Goal: Task Accomplishment & Management: Use online tool/utility

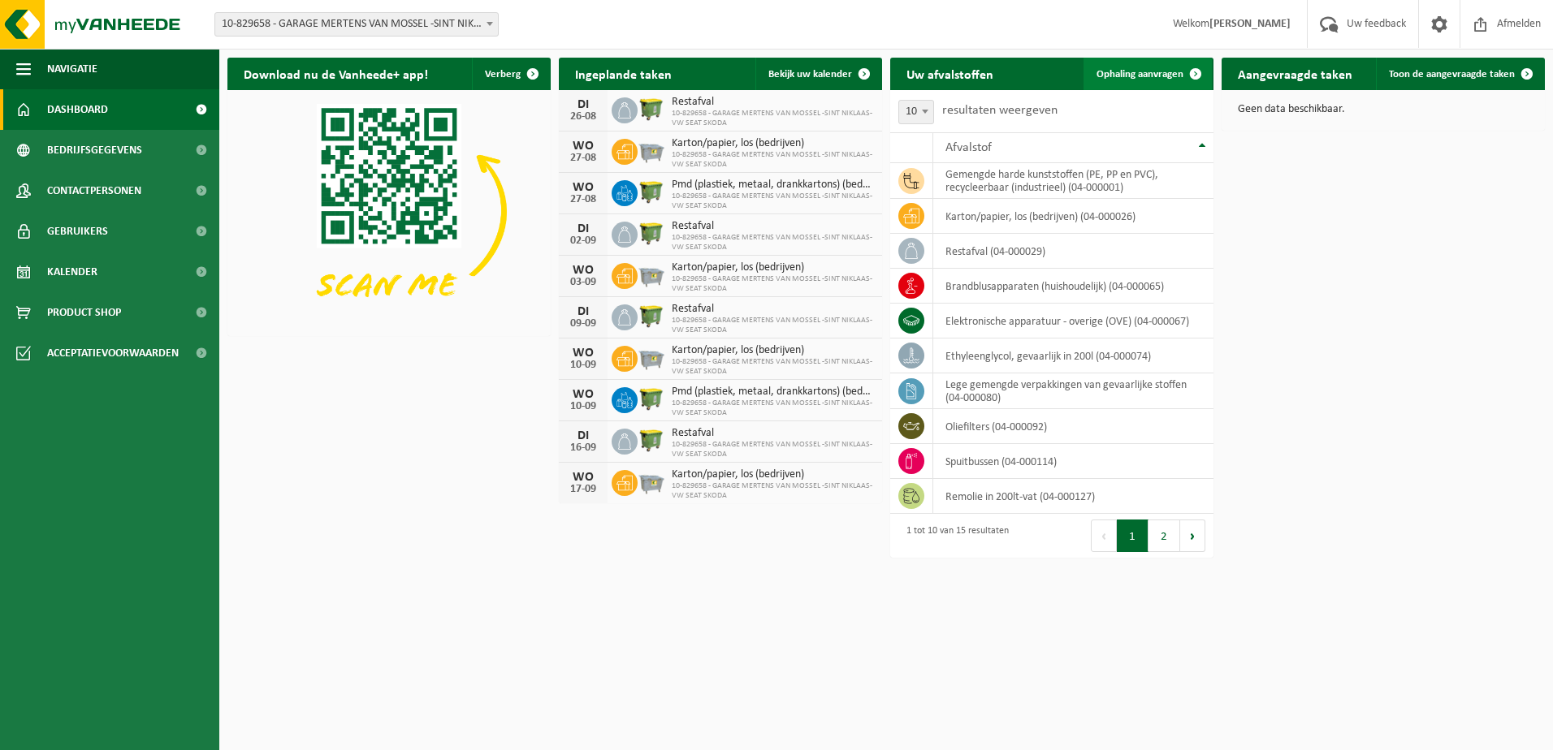
click at [1194, 66] on span at bounding box center [1195, 74] width 32 height 32
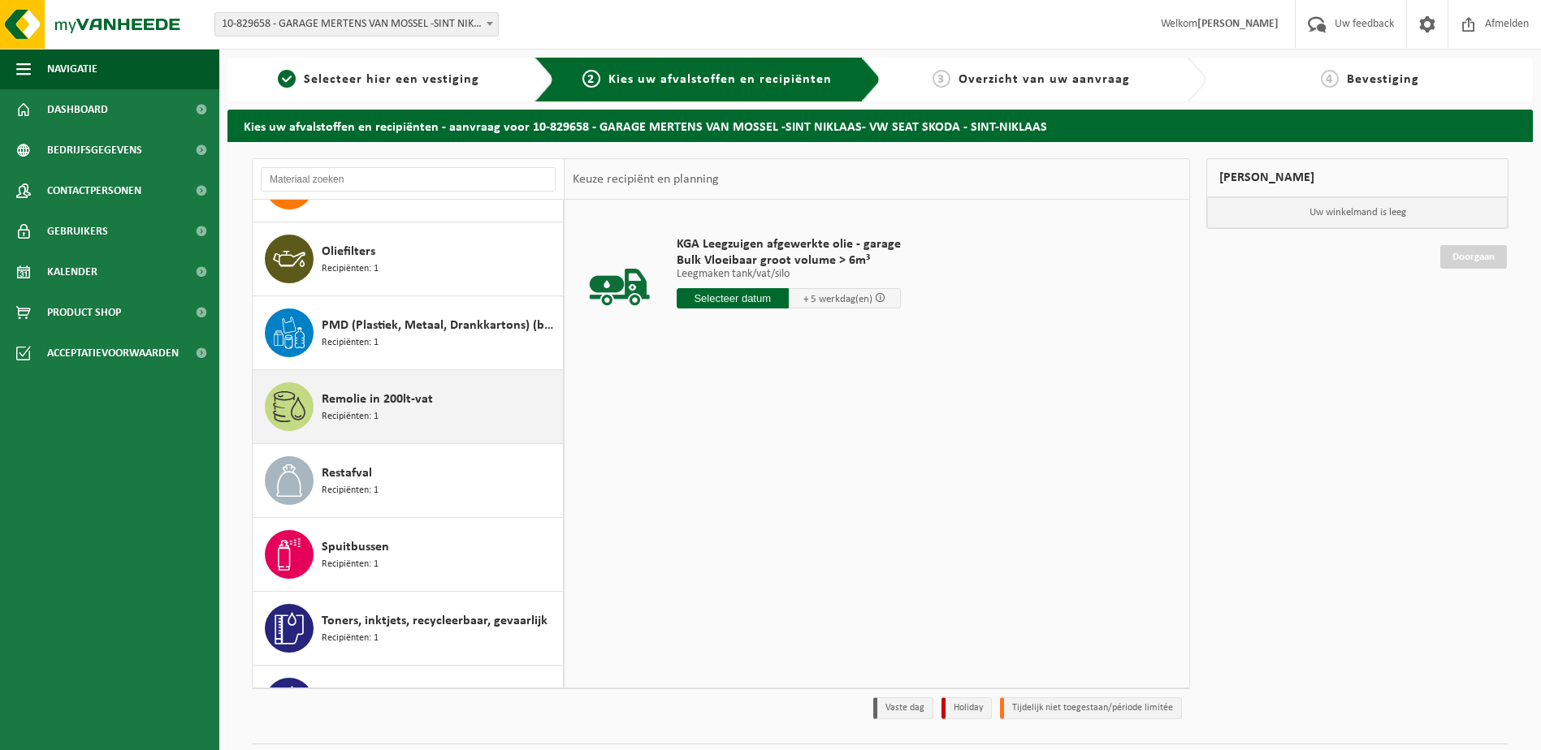
click at [417, 426] on div "Remolie in 200lt-vat Recipiënten: 1" at bounding box center [440, 406] width 237 height 49
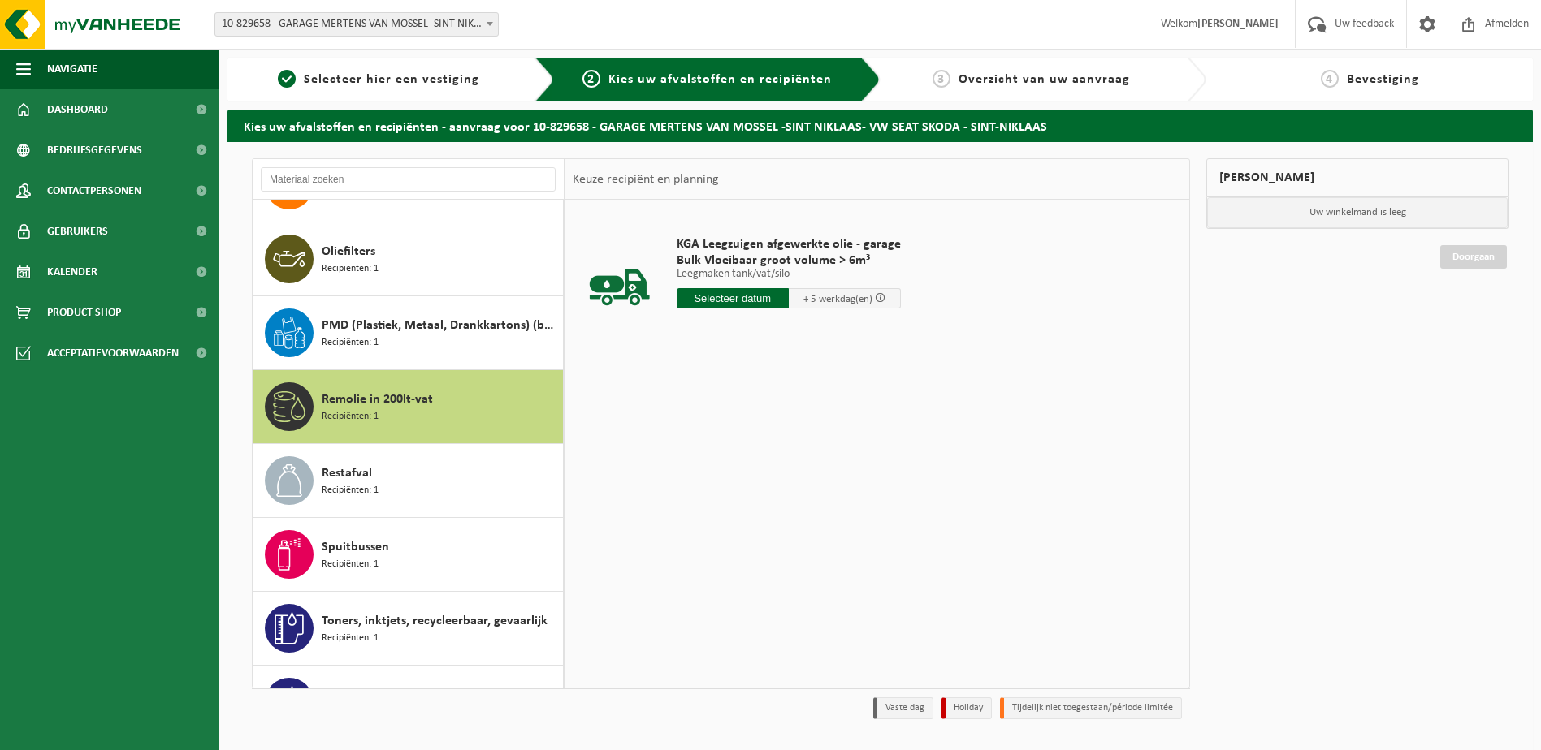
scroll to position [620, 0]
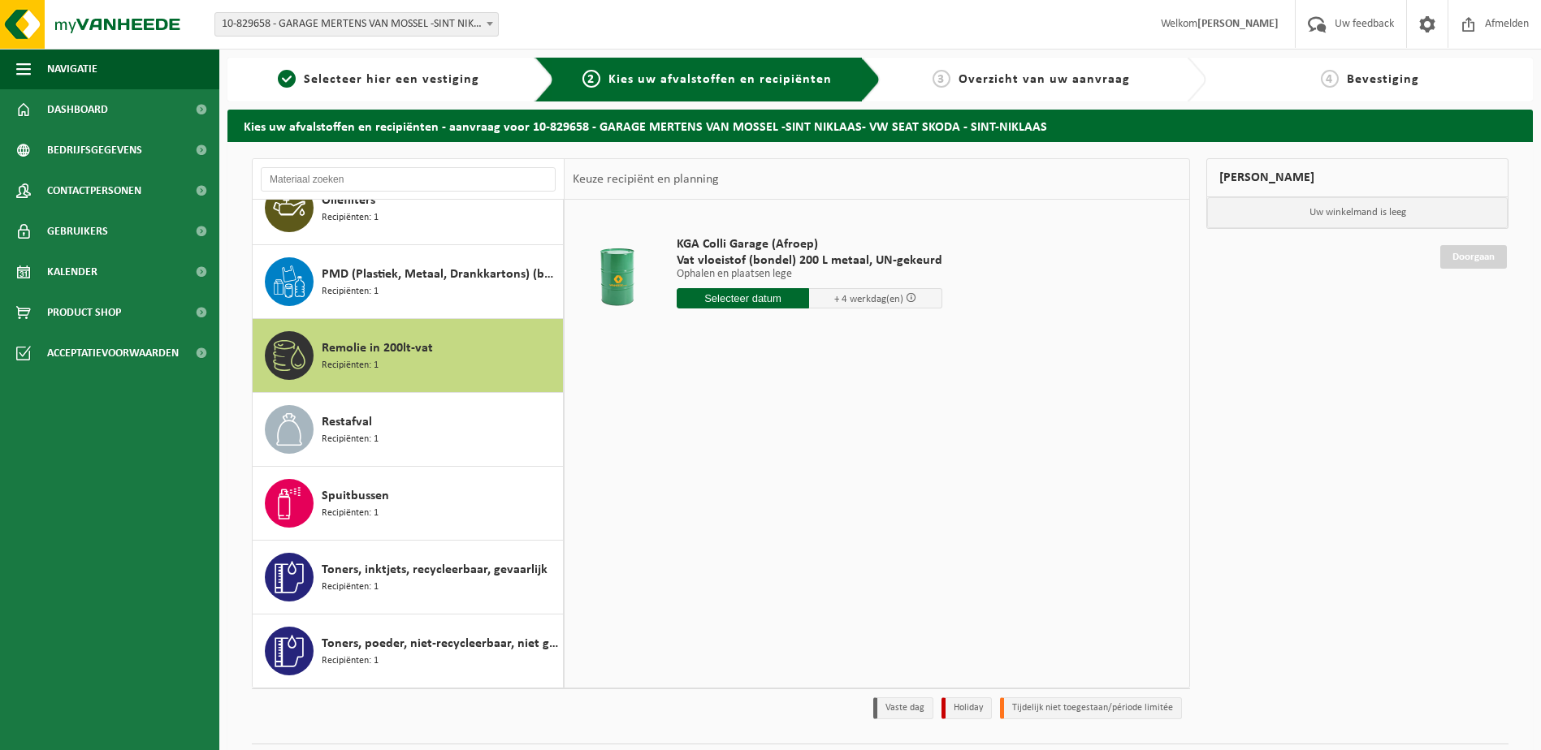
click at [735, 300] on input "text" at bounding box center [742, 298] width 133 height 20
click at [803, 470] on div "22" at bounding box center [805, 469] width 28 height 26
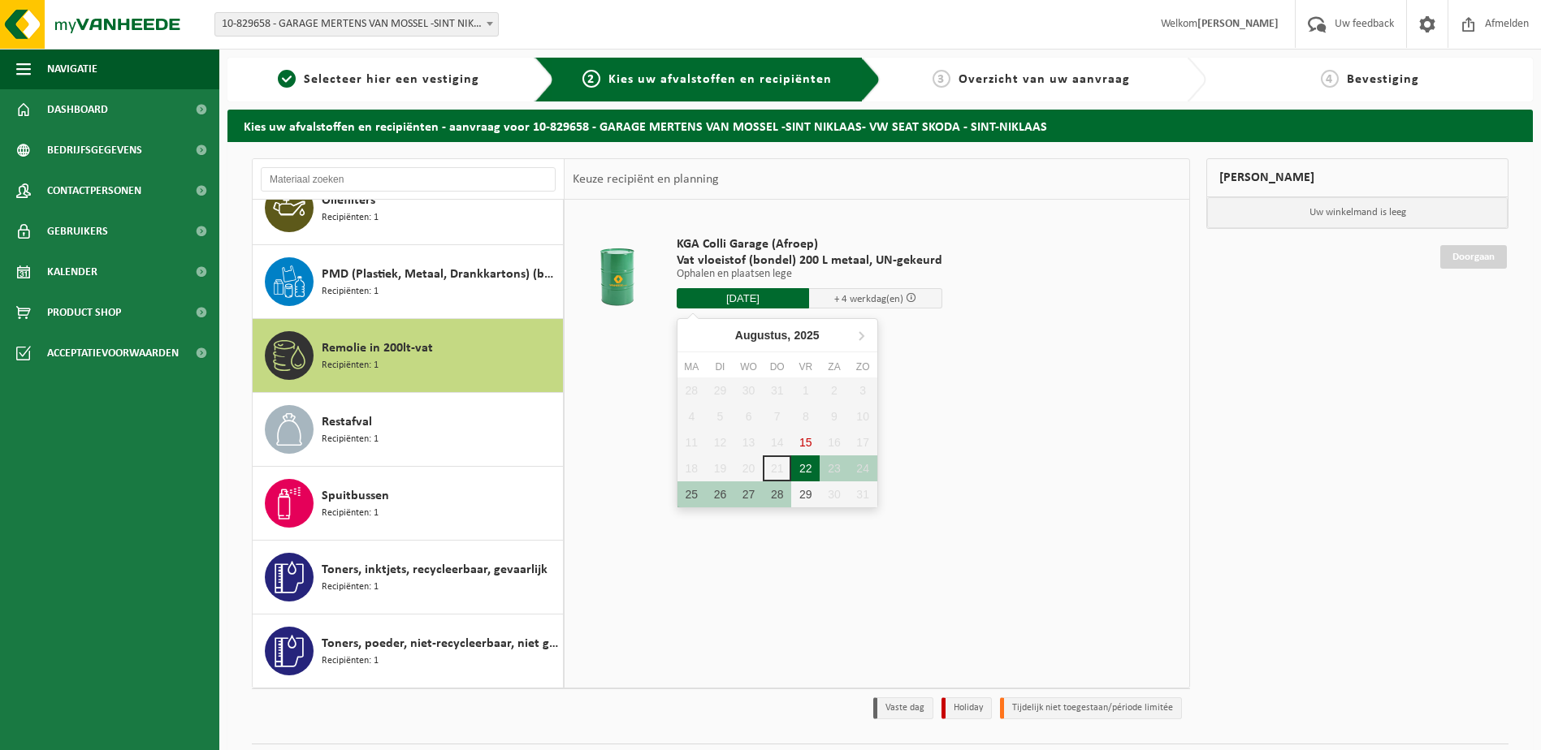
type input "Van 2025-08-22"
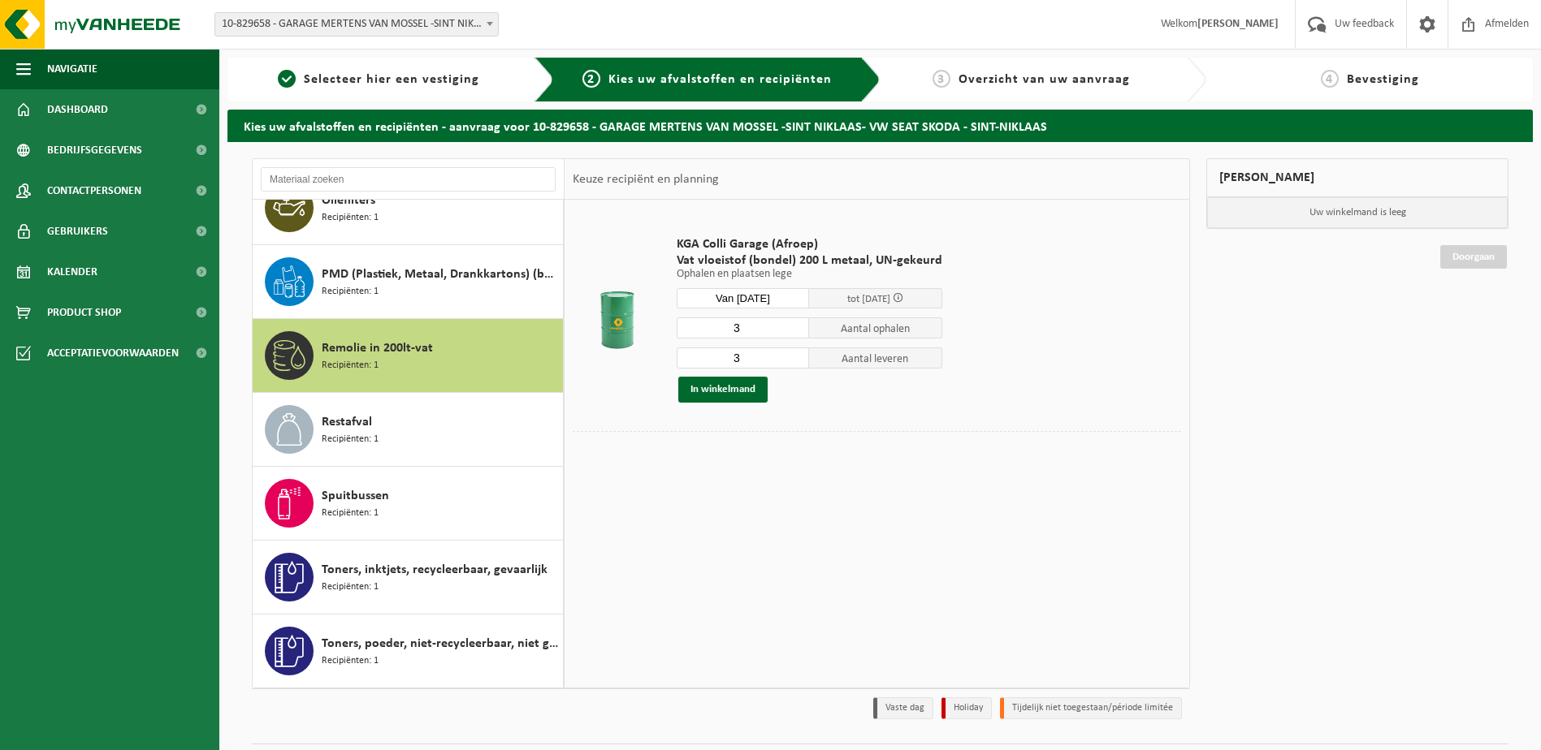
click at [750, 324] on input "3" at bounding box center [742, 328] width 133 height 21
click at [754, 326] on input "3" at bounding box center [742, 328] width 133 height 21
type input "1"
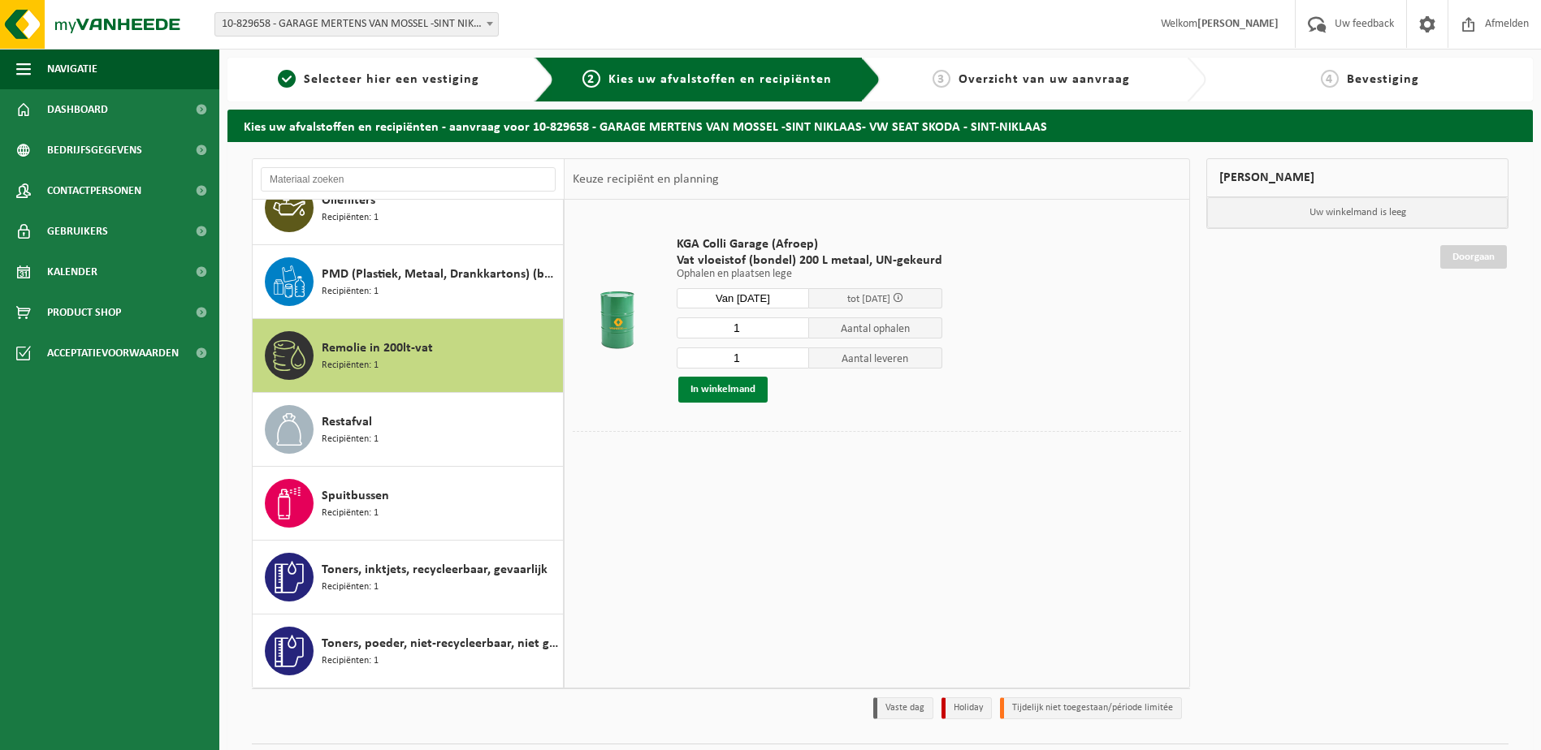
type input "1"
click at [720, 389] on button "In winkelmand" at bounding box center [722, 390] width 89 height 26
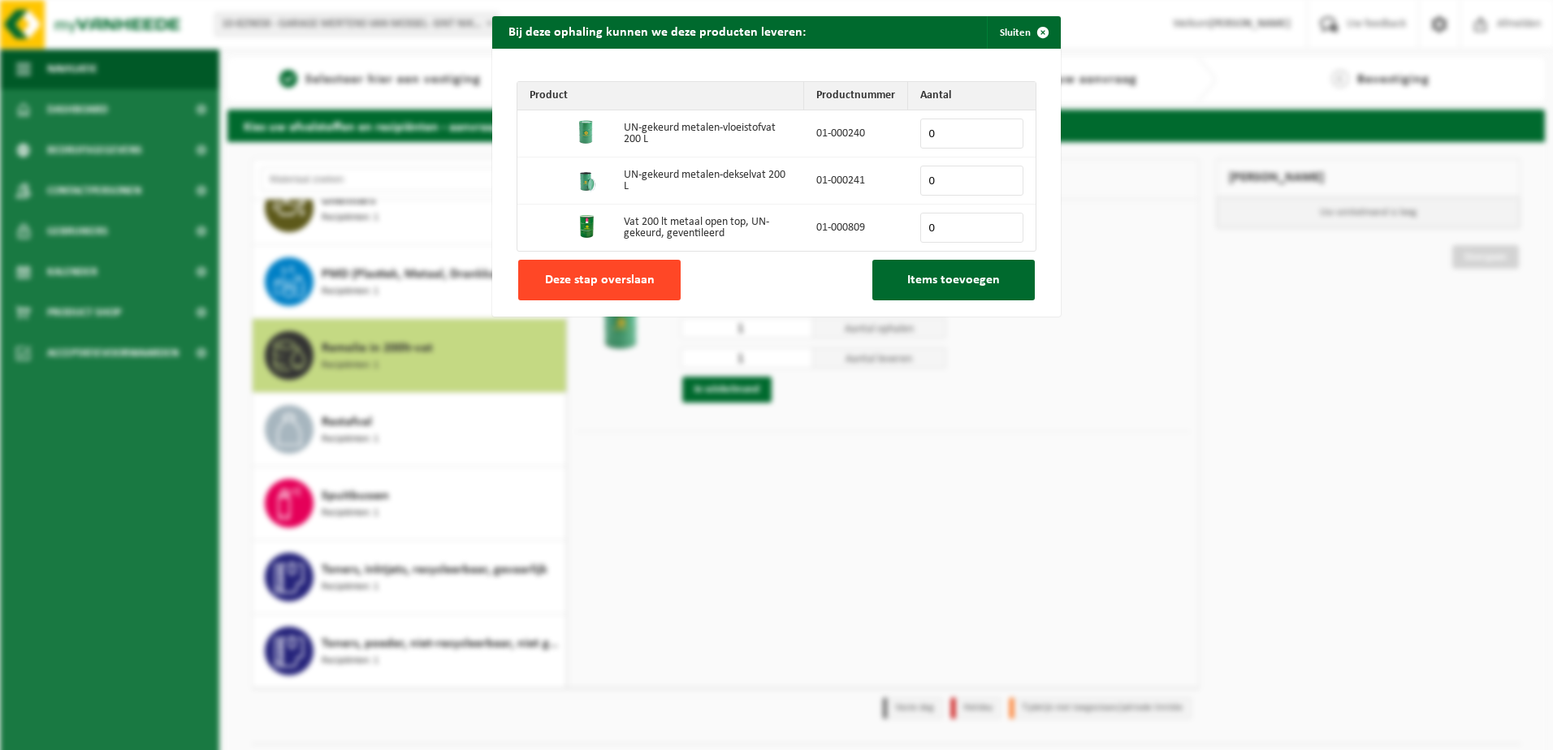
click at [632, 284] on span "Deze stap overslaan" at bounding box center [600, 280] width 110 height 13
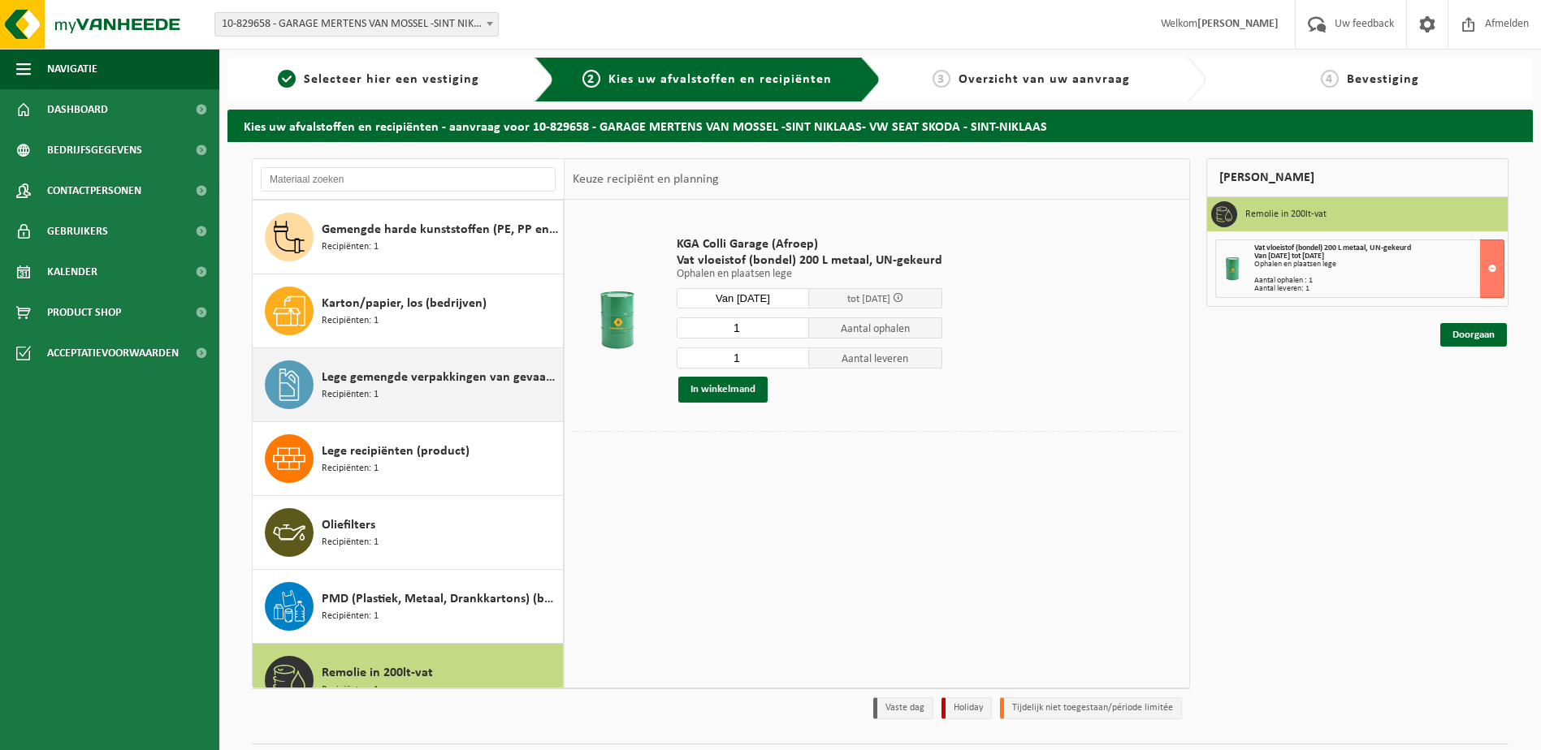
scroll to position [132, 0]
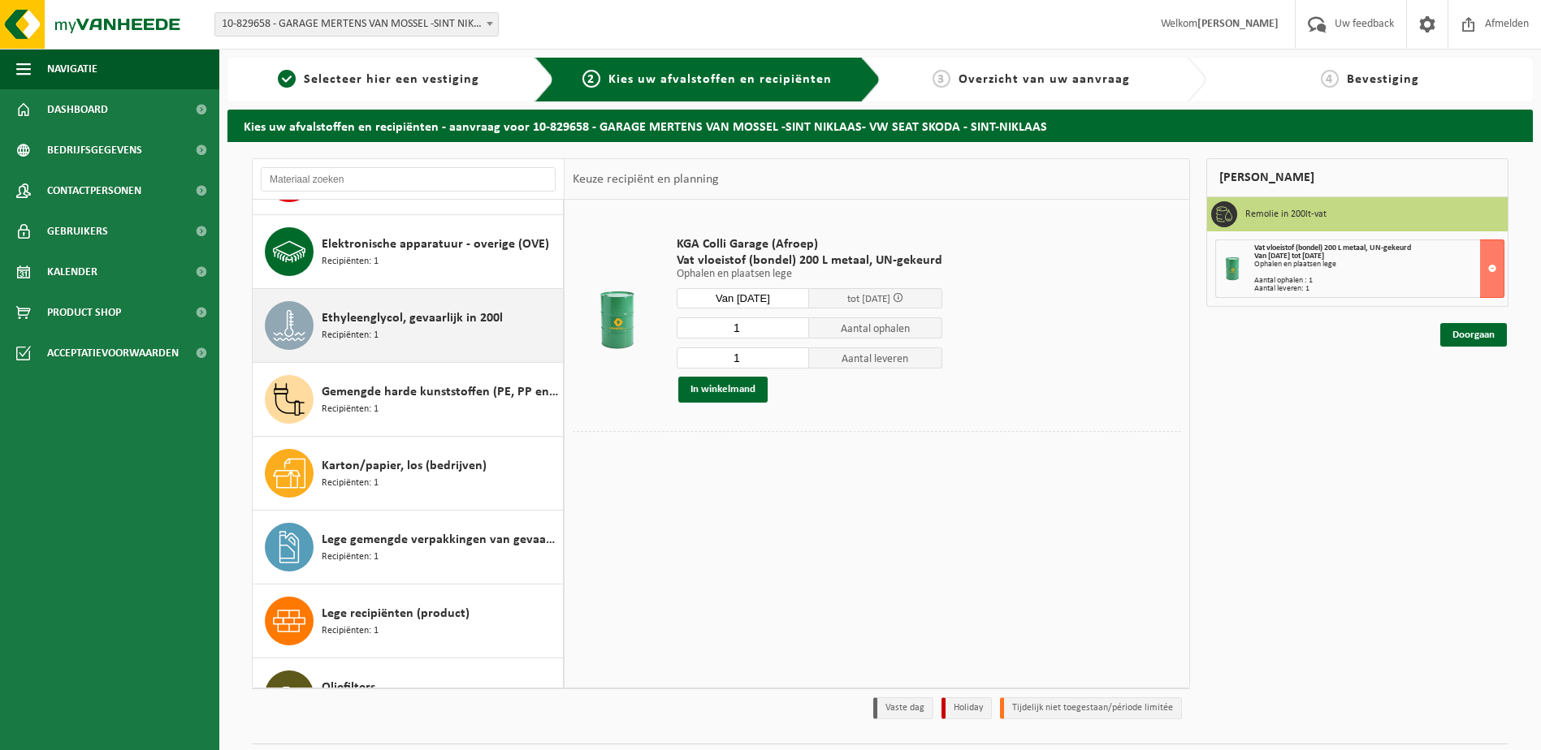
click at [439, 336] on div "Ethyleenglycol, gevaarlijk in 200l Recipiënten: 1" at bounding box center [440, 325] width 237 height 49
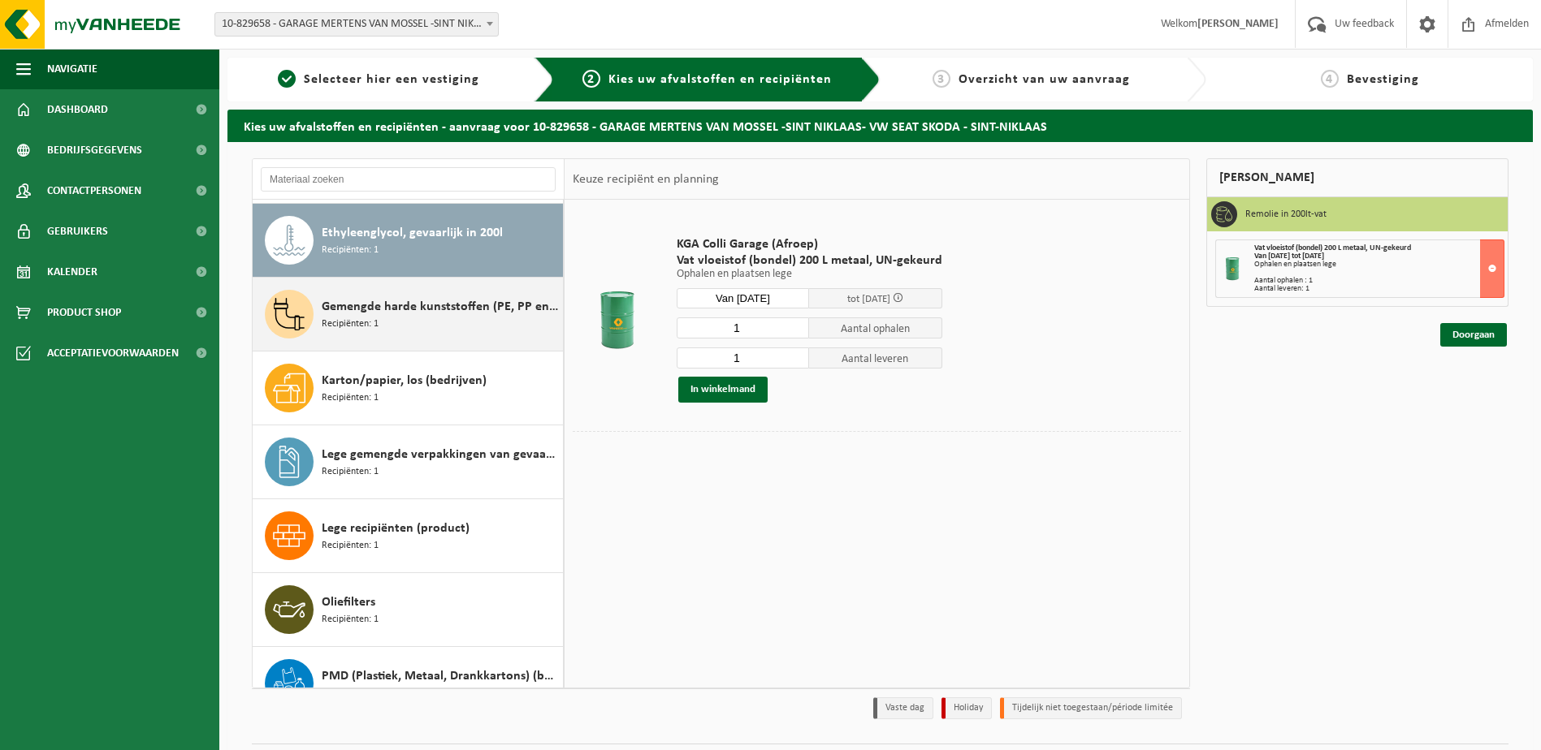
scroll to position [222, 0]
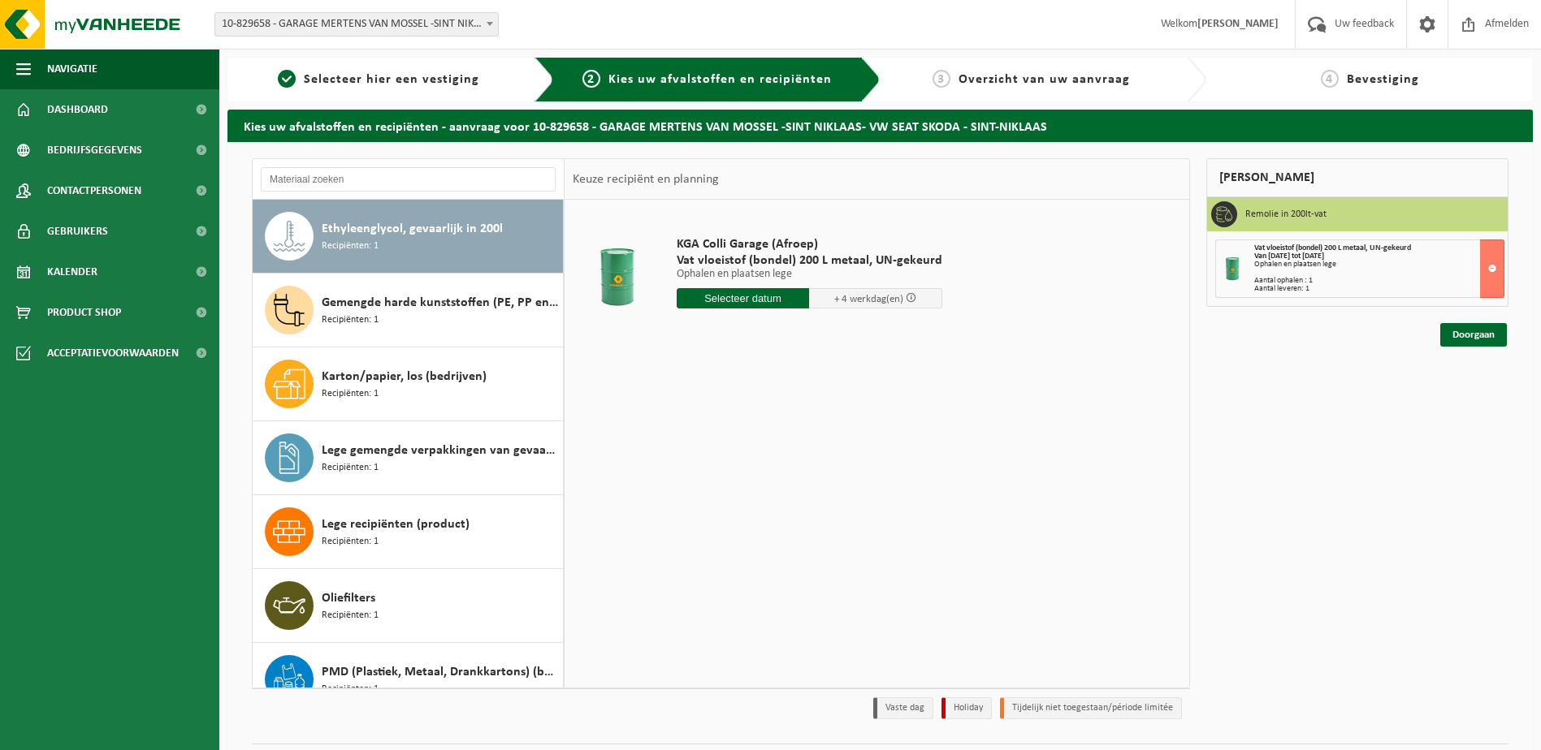
click at [736, 298] on input "text" at bounding box center [742, 298] width 133 height 20
click at [810, 467] on div "22" at bounding box center [805, 469] width 28 height 26
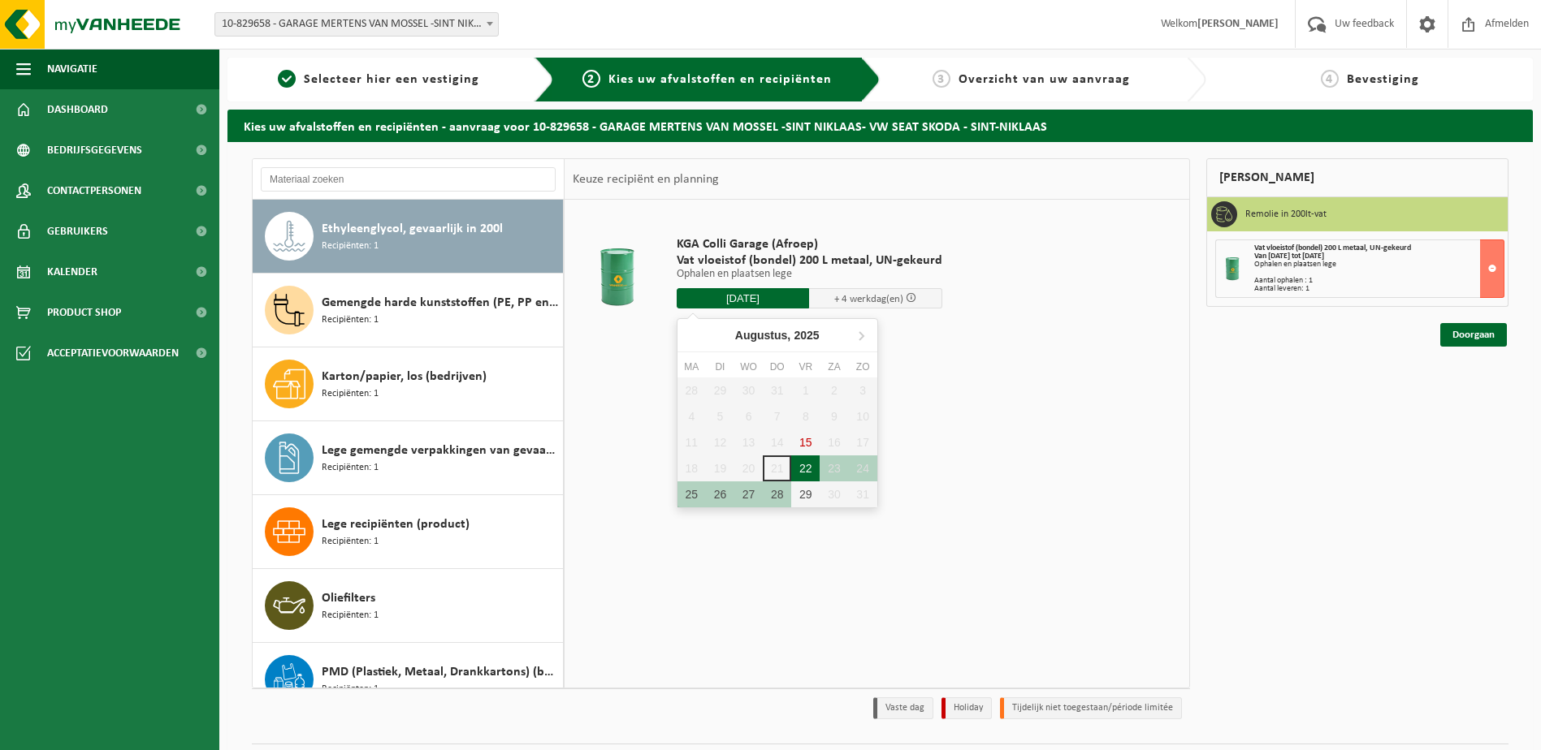
type input "Van 2025-08-22"
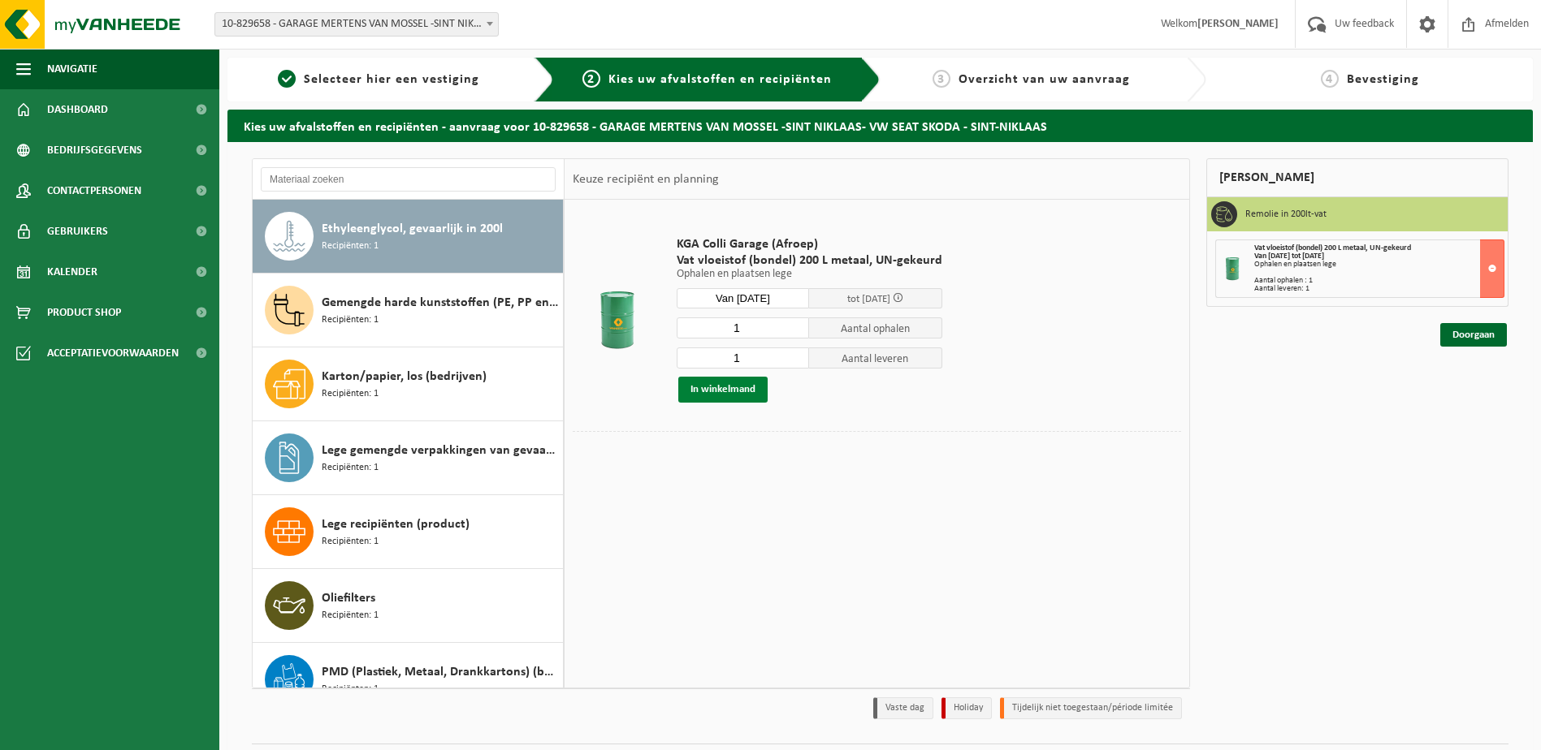
click at [715, 390] on button "In winkelmand" at bounding box center [722, 390] width 89 height 26
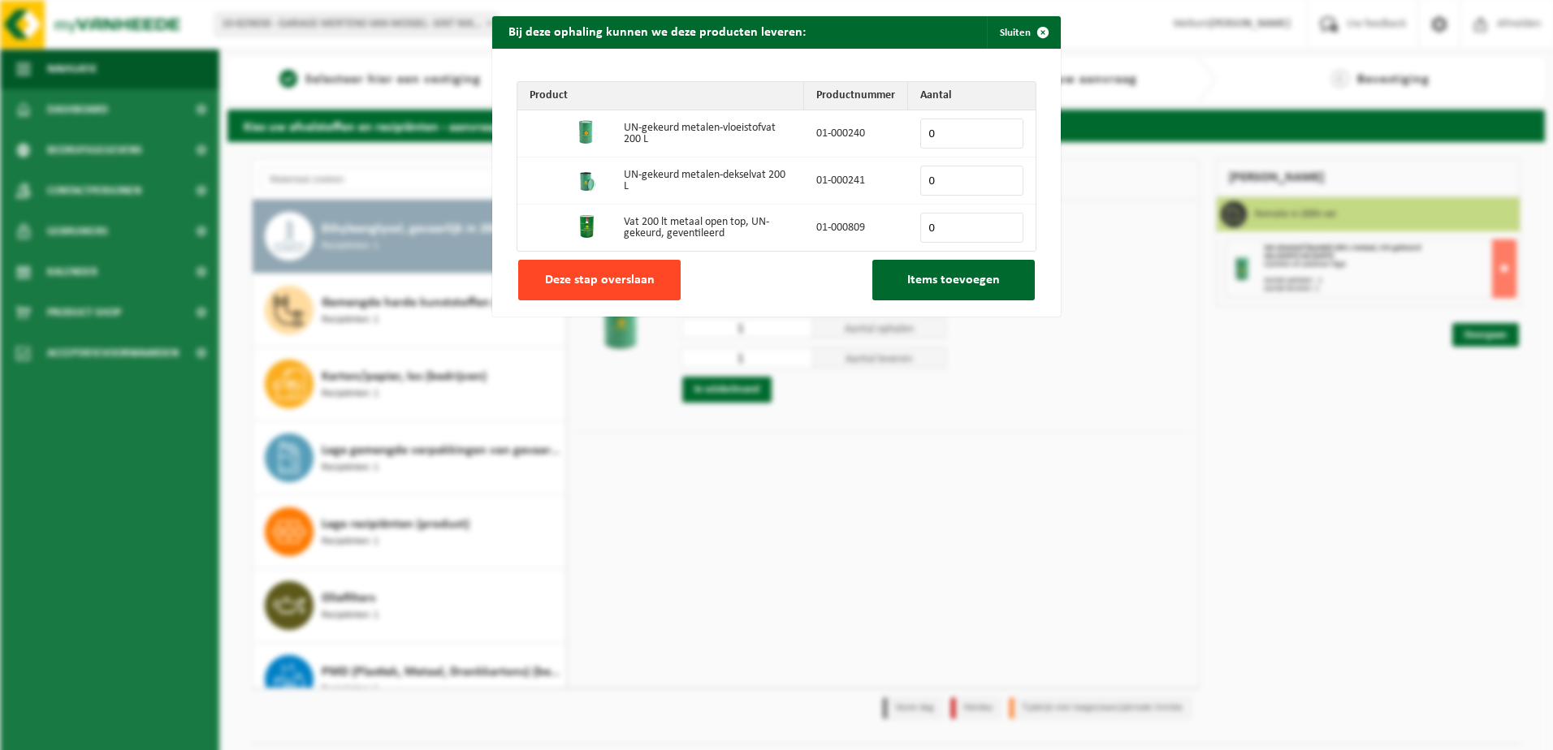
click at [601, 286] on span "Deze stap overslaan" at bounding box center [600, 280] width 110 height 13
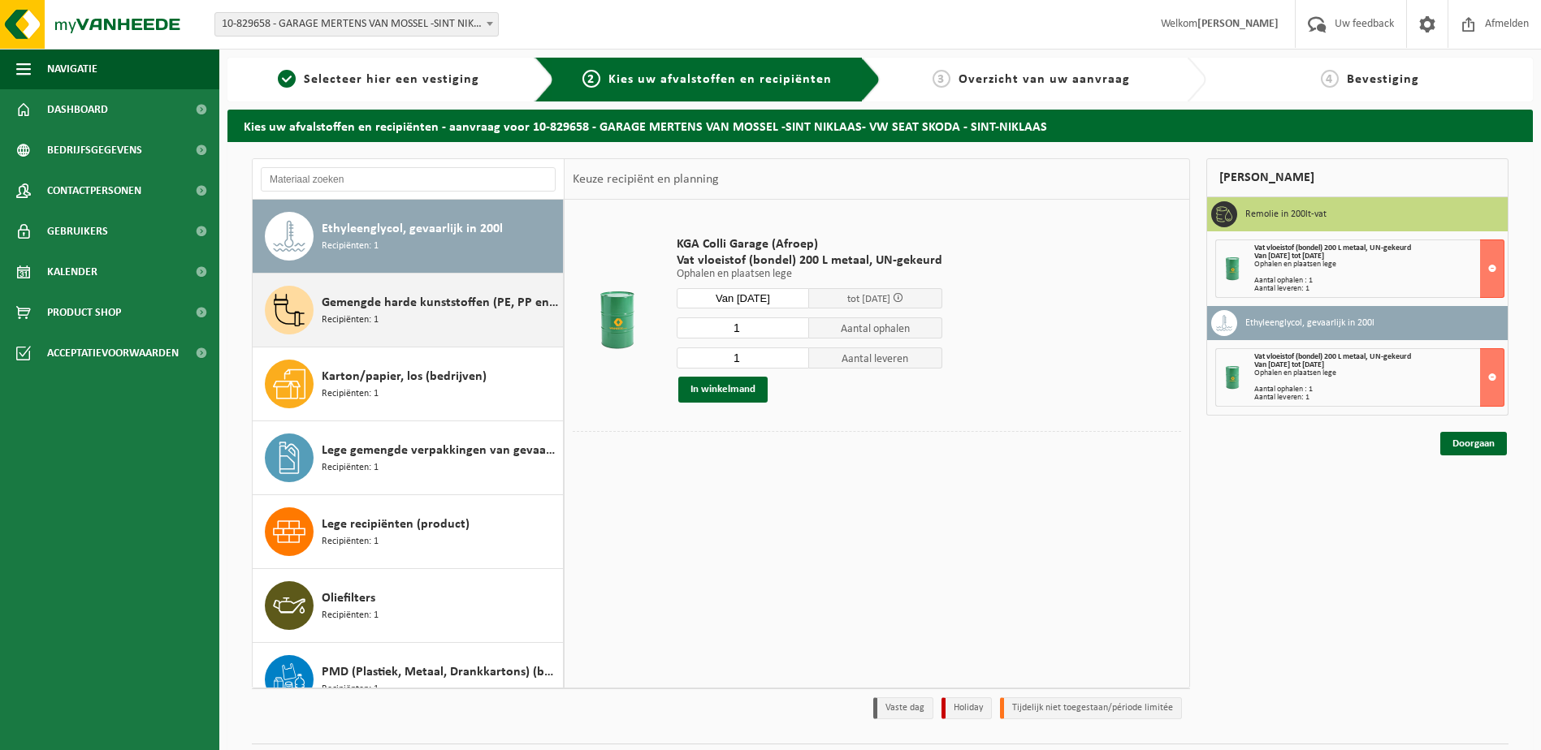
click at [446, 308] on span "Gemengde harde kunststoffen (PE, PP en PVC), recycleerbaar (industrieel)" at bounding box center [440, 302] width 237 height 19
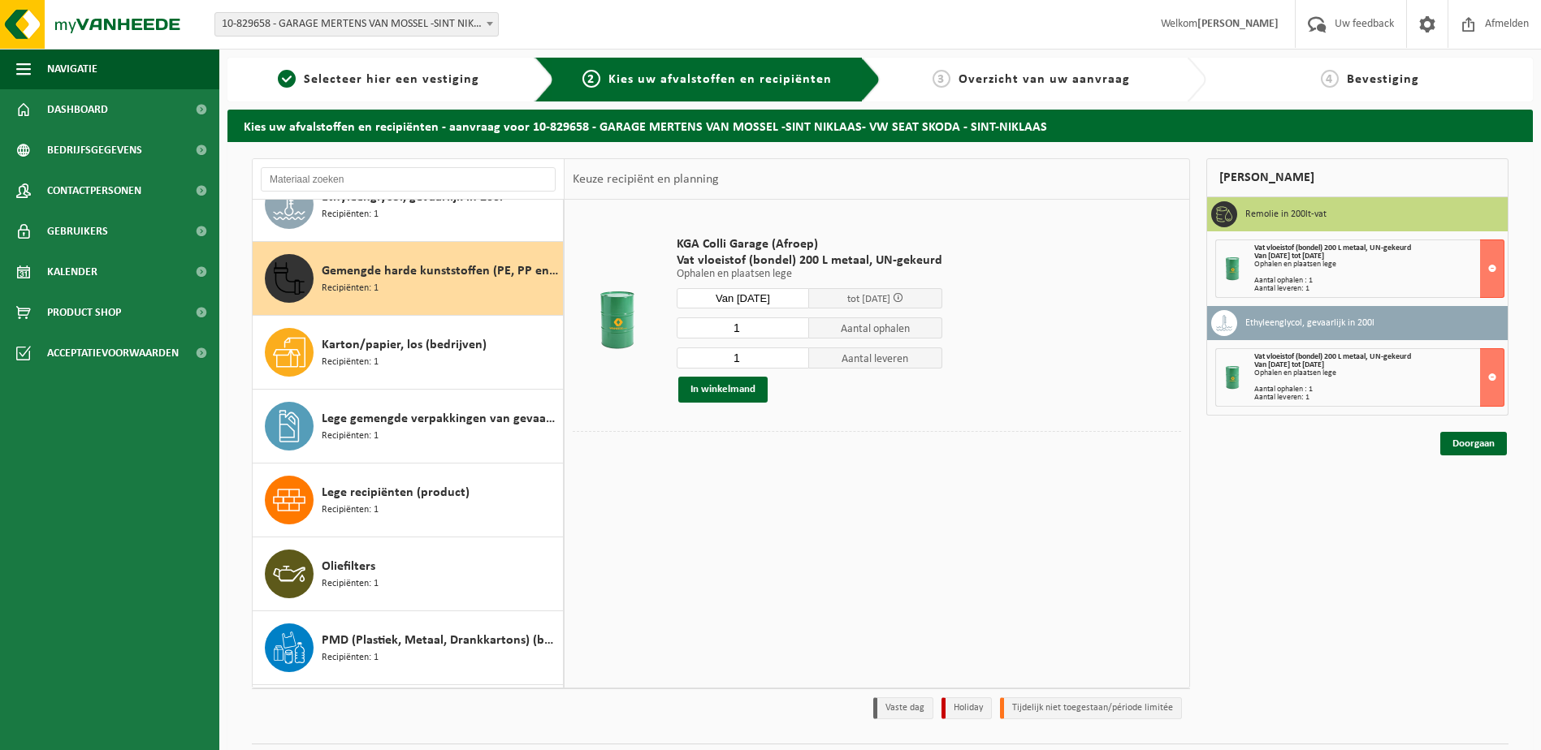
scroll to position [296, 0]
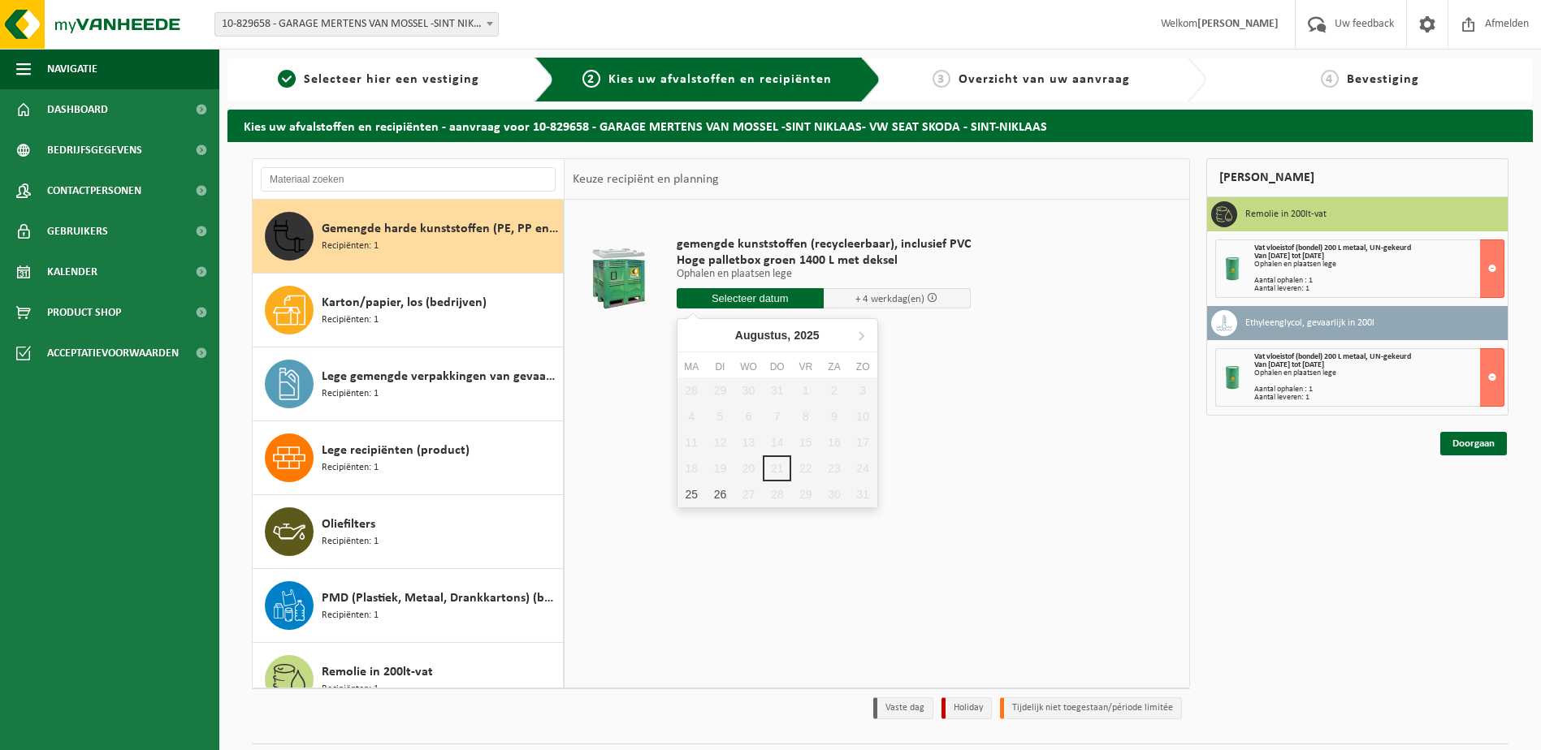
click at [728, 305] on input "text" at bounding box center [749, 298] width 147 height 20
click at [690, 498] on div "25" at bounding box center [691, 495] width 28 height 26
type input "Van 2025-08-25"
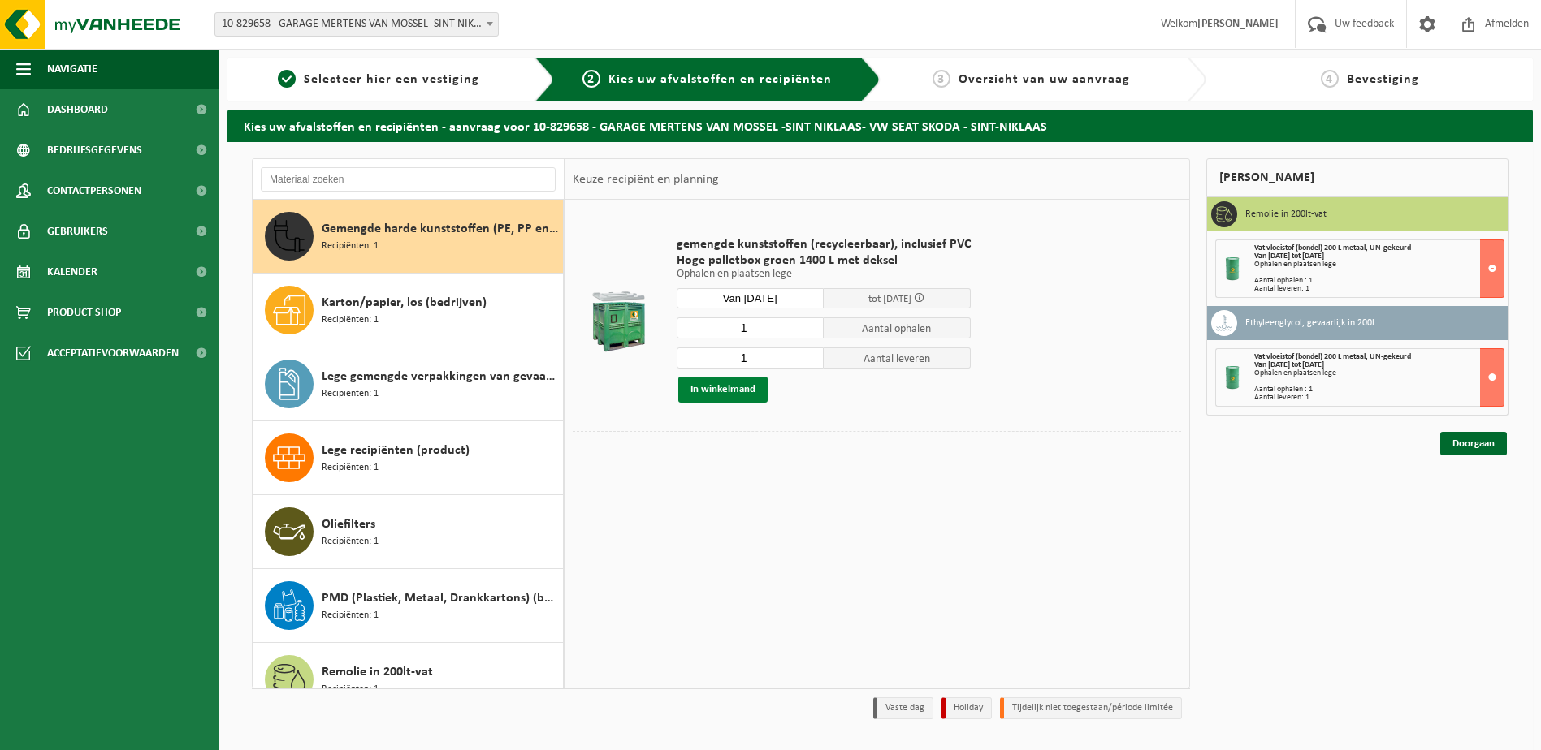
click at [713, 393] on button "In winkelmand" at bounding box center [722, 390] width 89 height 26
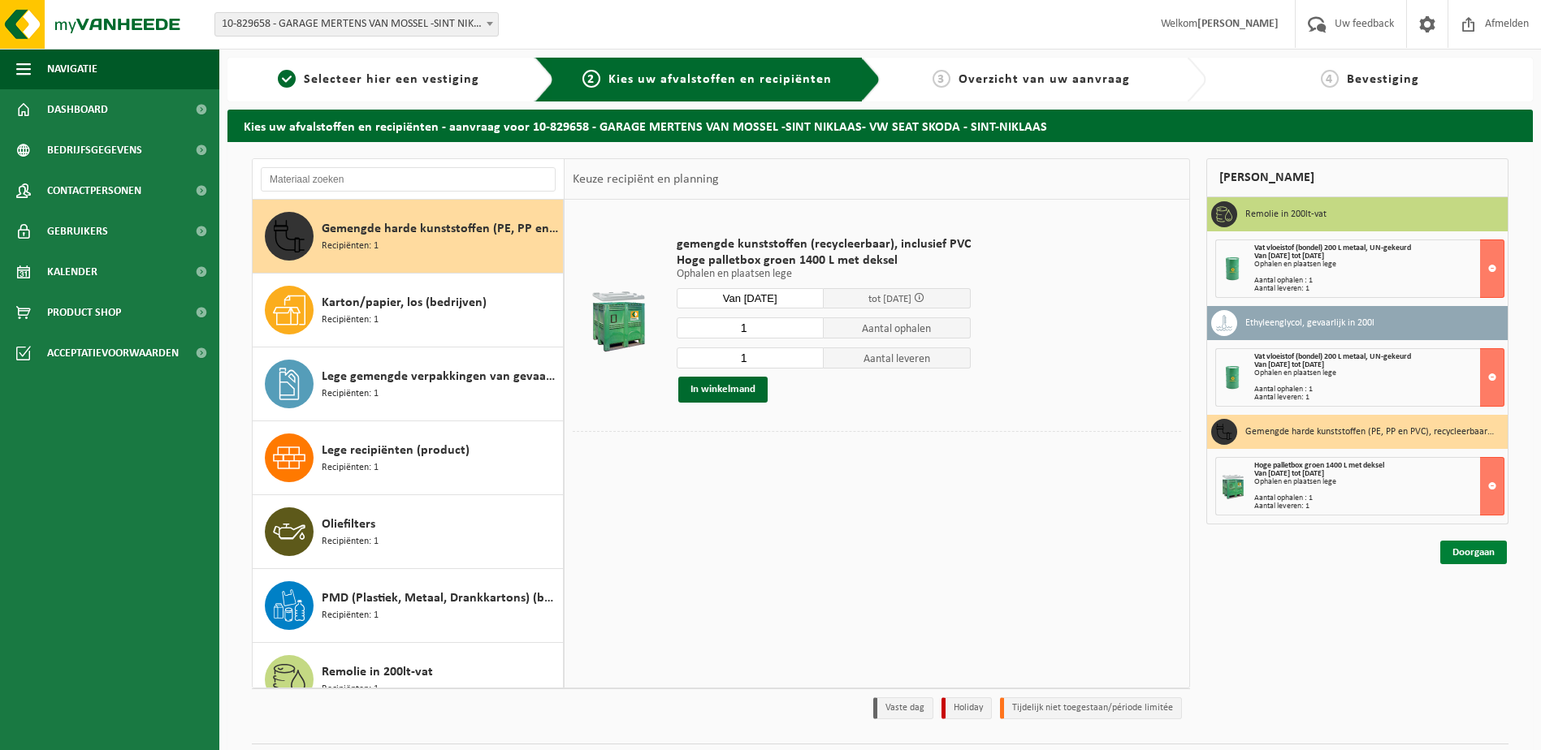
click at [1464, 549] on link "Doorgaan" at bounding box center [1473, 553] width 67 height 24
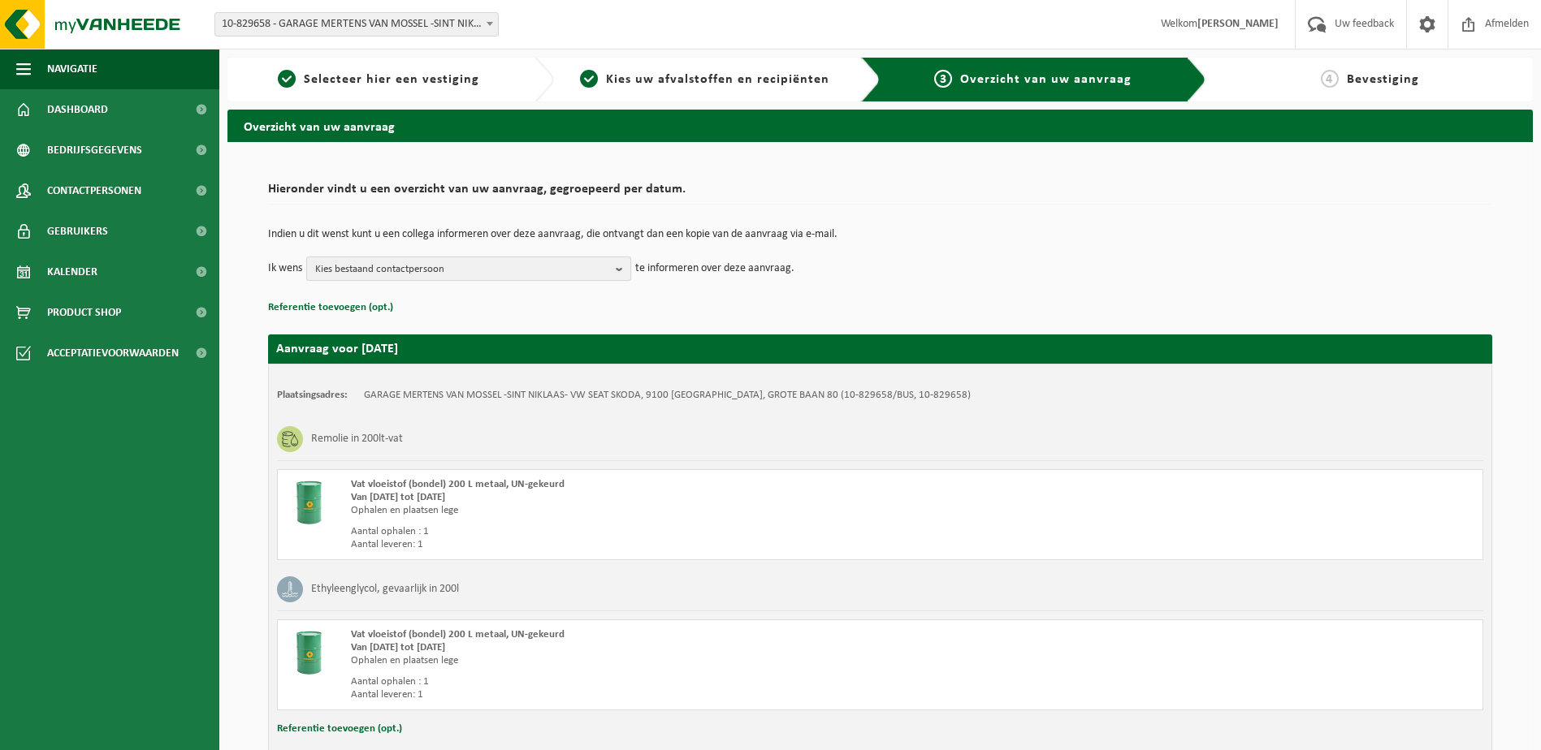
click at [522, 262] on span "Kies bestaand contactpersoon" at bounding box center [462, 269] width 294 height 24
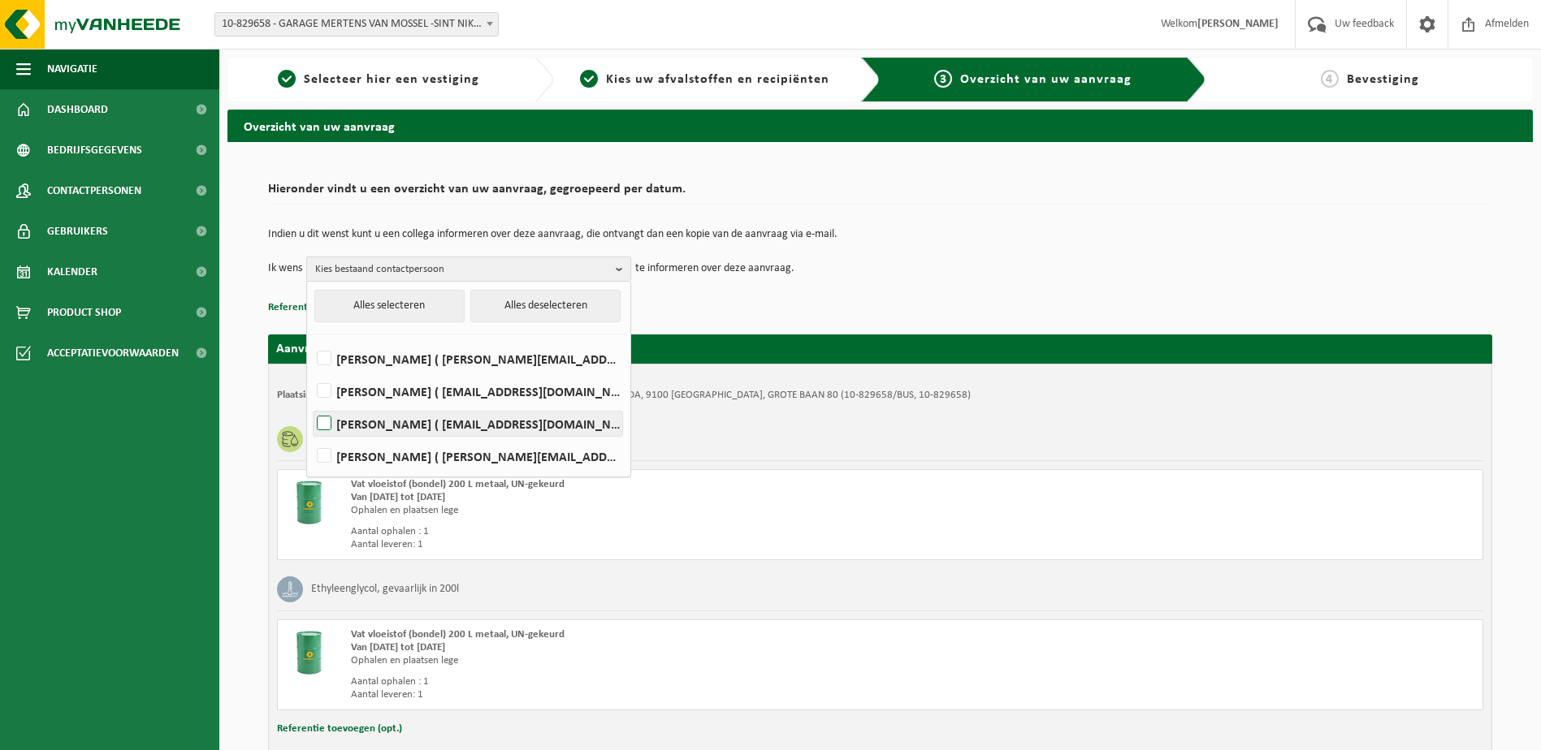
click at [425, 425] on label "[PERSON_NAME] ( [EMAIL_ADDRESS][DOMAIN_NAME] )" at bounding box center [467, 424] width 309 height 24
click at [311, 404] on input "[PERSON_NAME] ( [EMAIL_ADDRESS][DOMAIN_NAME] )" at bounding box center [310, 403] width 1 height 1
checkbox input "true"
click at [709, 287] on div "Indien u dit wenst kunt u een collega informeren over deze aanvraag, die ontvan…" at bounding box center [880, 255] width 1224 height 84
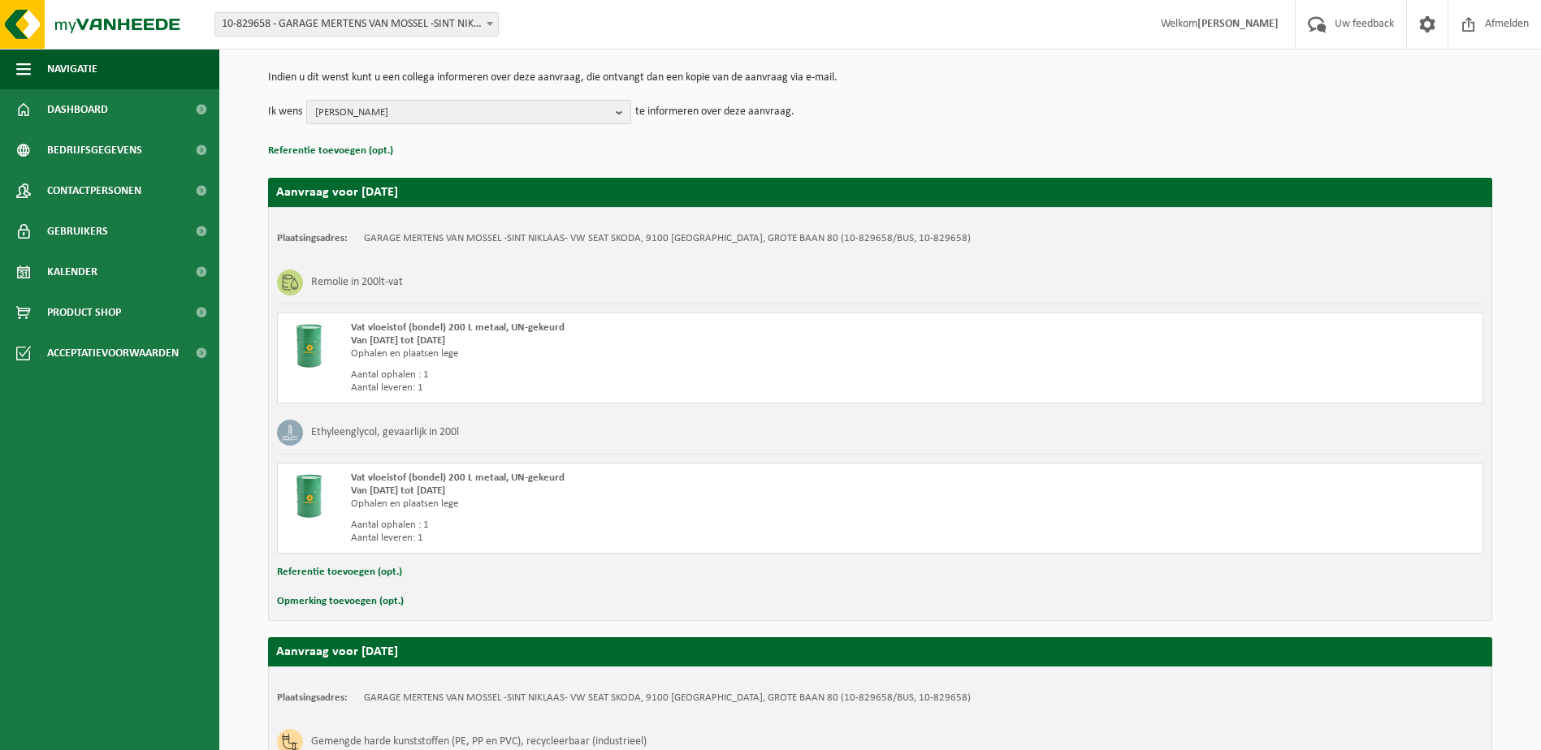
scroll to position [419, 0]
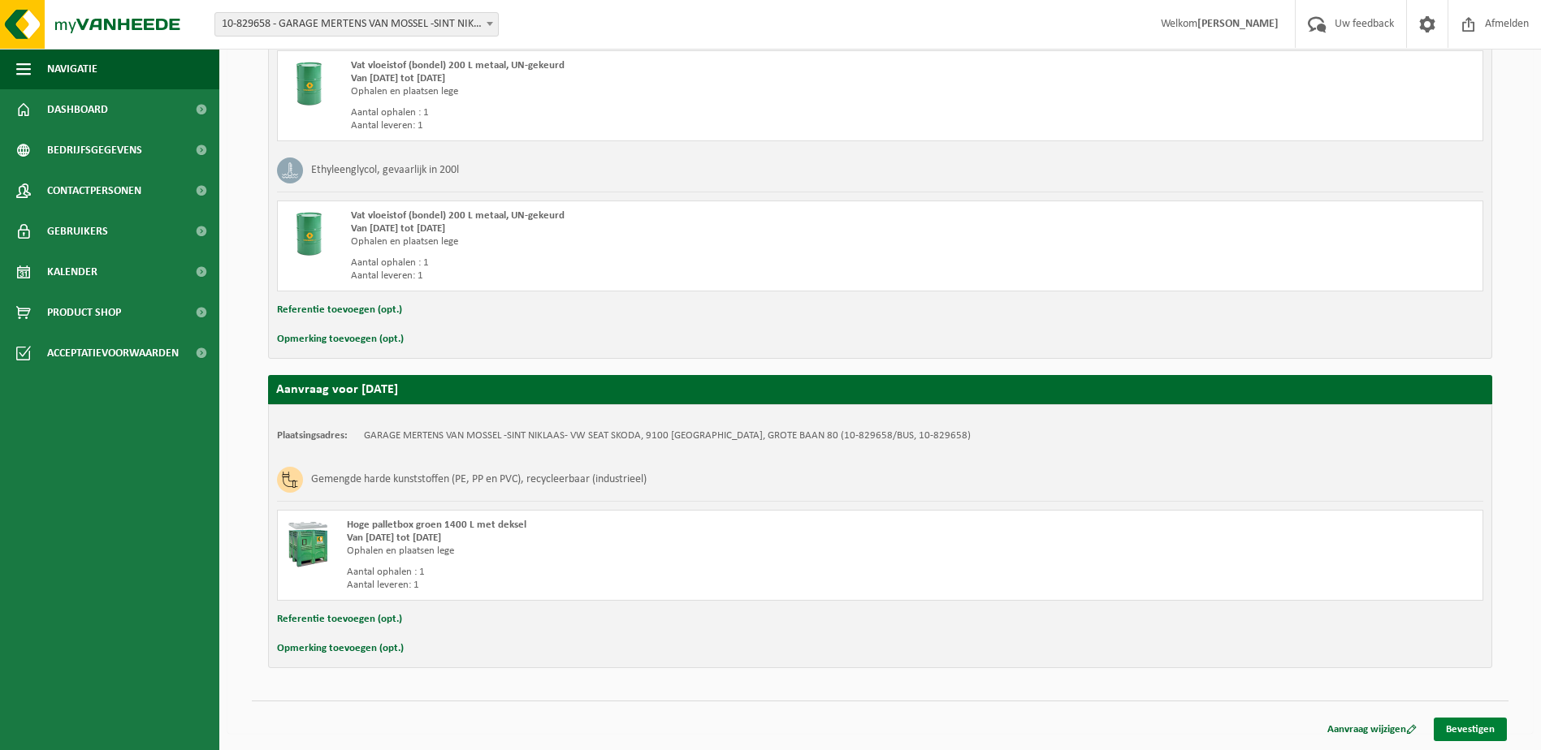
click at [1467, 732] on link "Bevestigen" at bounding box center [1469, 730] width 73 height 24
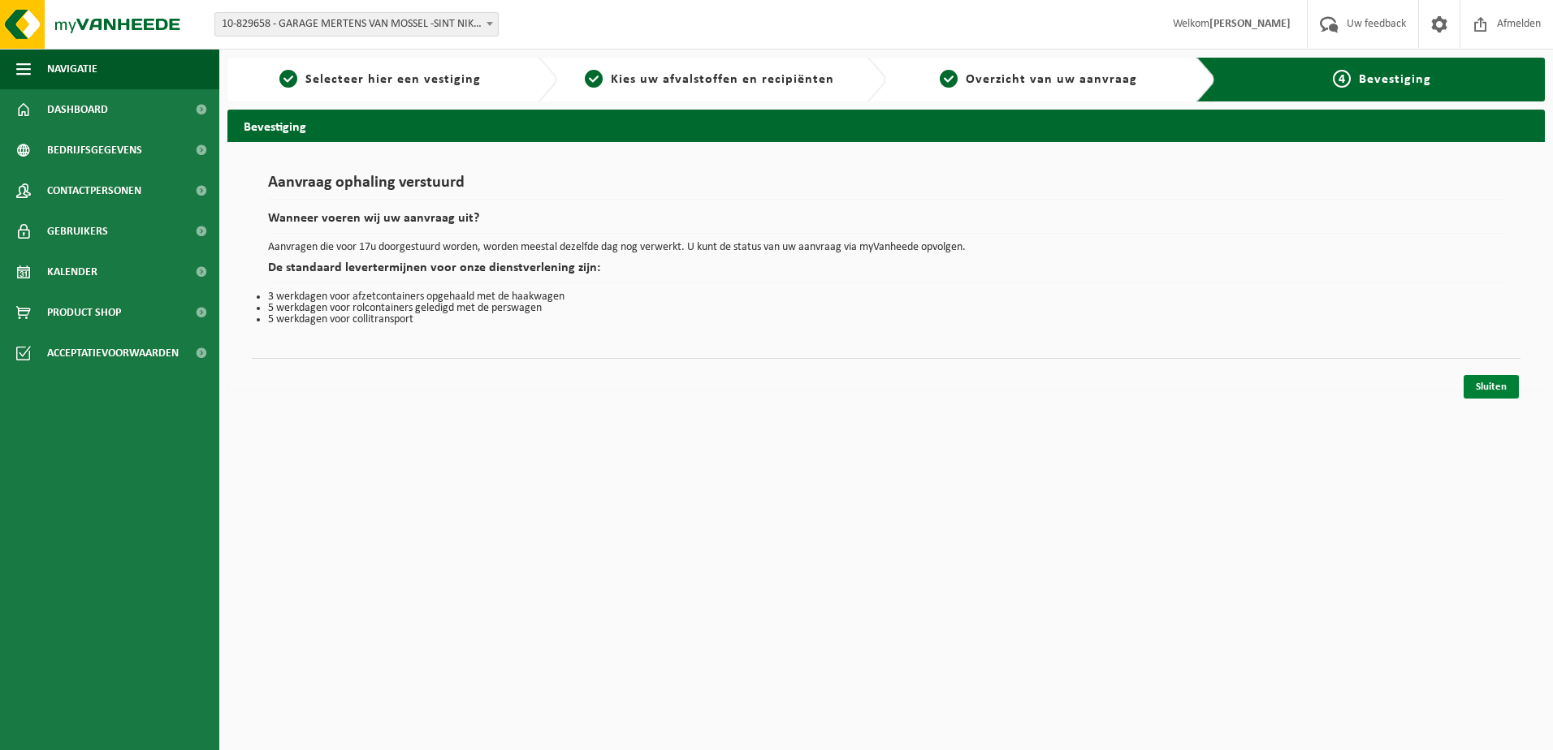
click at [1485, 383] on link "Sluiten" at bounding box center [1490, 387] width 55 height 24
